Goal: Information Seeking & Learning: Check status

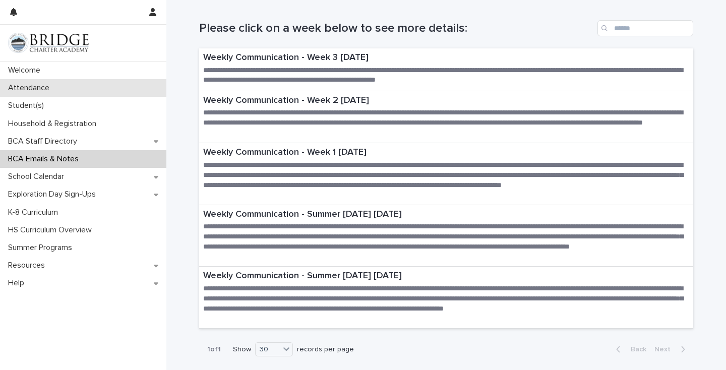
click at [40, 90] on p "Attendance" at bounding box center [30, 88] width 53 height 10
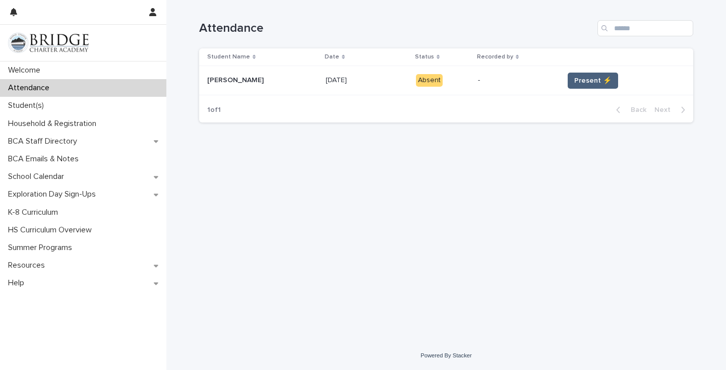
click at [580, 83] on span "Present ⚡" at bounding box center [592, 81] width 37 height 10
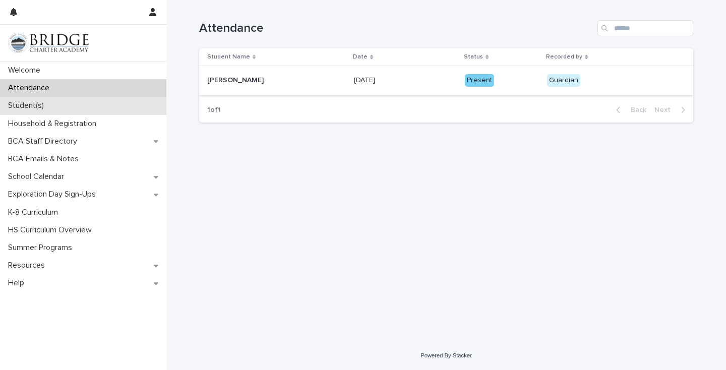
click at [31, 110] on p "Student(s)" at bounding box center [28, 106] width 48 height 10
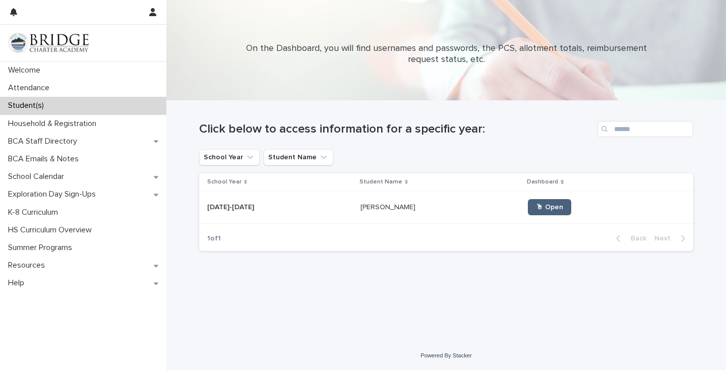
click at [536, 205] on span "🖱 Open" at bounding box center [549, 207] width 27 height 7
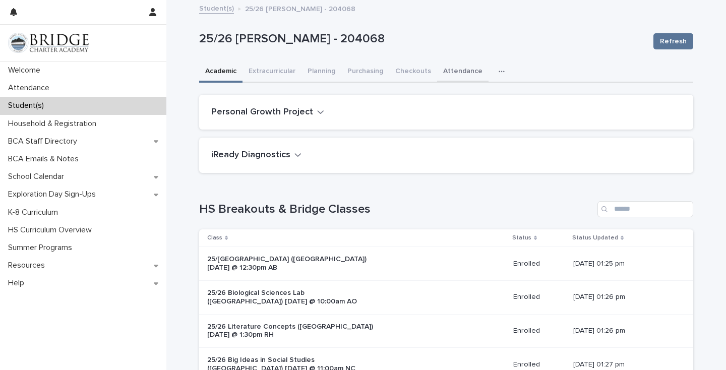
click at [450, 72] on button "Attendance" at bounding box center [462, 72] width 51 height 21
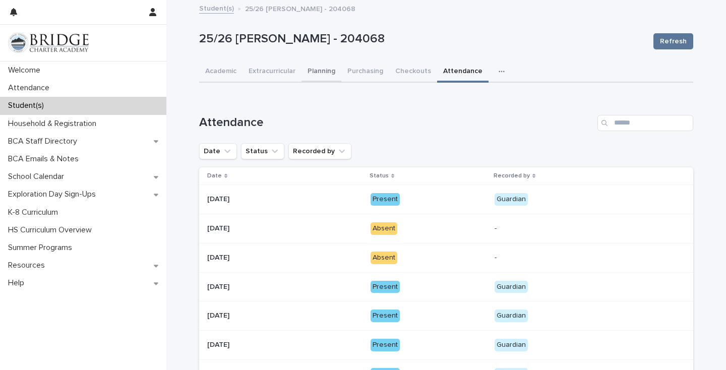
click at [325, 71] on button "Planning" at bounding box center [322, 72] width 40 height 21
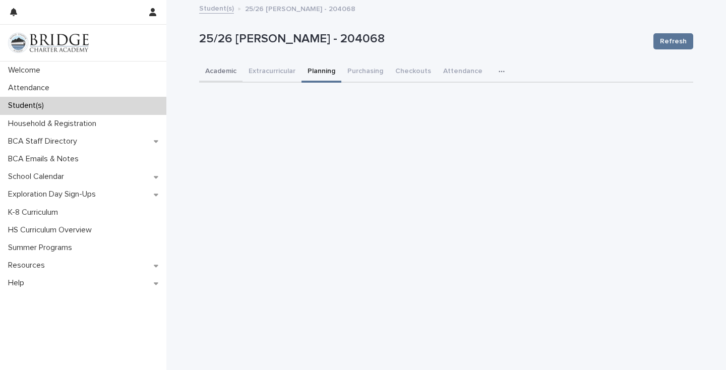
click at [222, 73] on button "Academic" at bounding box center [220, 72] width 43 height 21
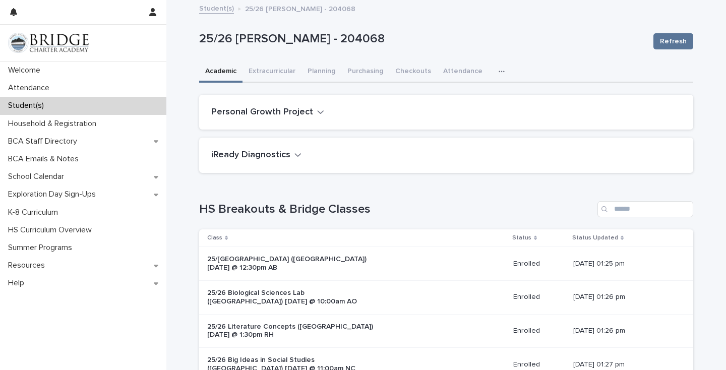
click at [221, 70] on button "Academic" at bounding box center [220, 72] width 43 height 21
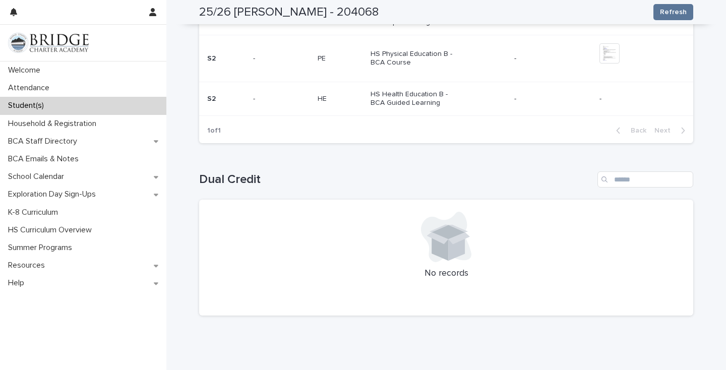
scroll to position [992, 0]
click at [59, 121] on p "Household & Registration" at bounding box center [54, 124] width 100 height 10
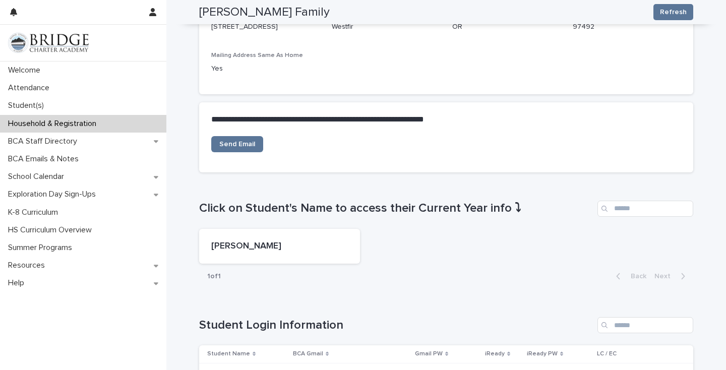
scroll to position [288, 0]
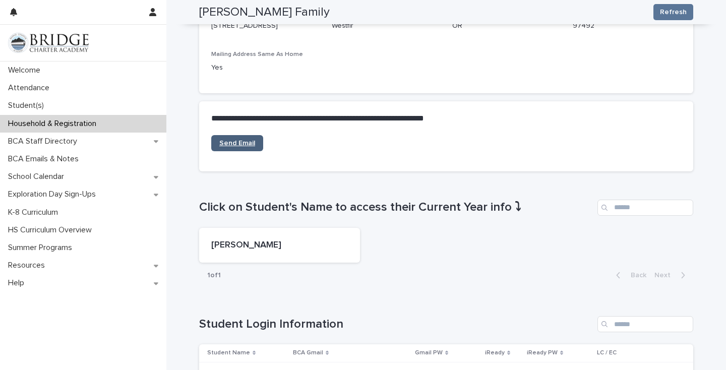
click at [241, 142] on span "Send Email" at bounding box center [237, 143] width 36 height 7
